Goal: Check status: Check status

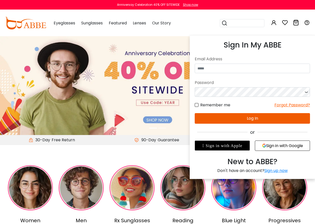
click at [274, 22] on icon at bounding box center [274, 23] width 6 height 6
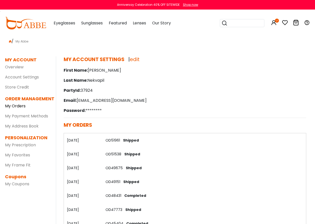
click at [19, 107] on link "My Orders" at bounding box center [15, 106] width 21 height 6
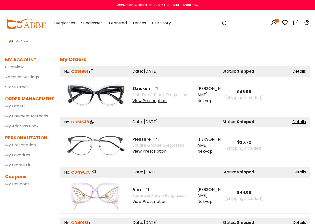
click at [153, 101] on div "View Prescription" at bounding box center [159, 101] width 55 height 6
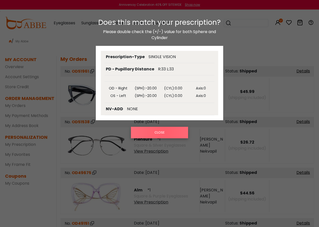
click at [164, 132] on button "CLOSE" at bounding box center [159, 133] width 57 height 12
